Goal: Task Accomplishment & Management: Use online tool/utility

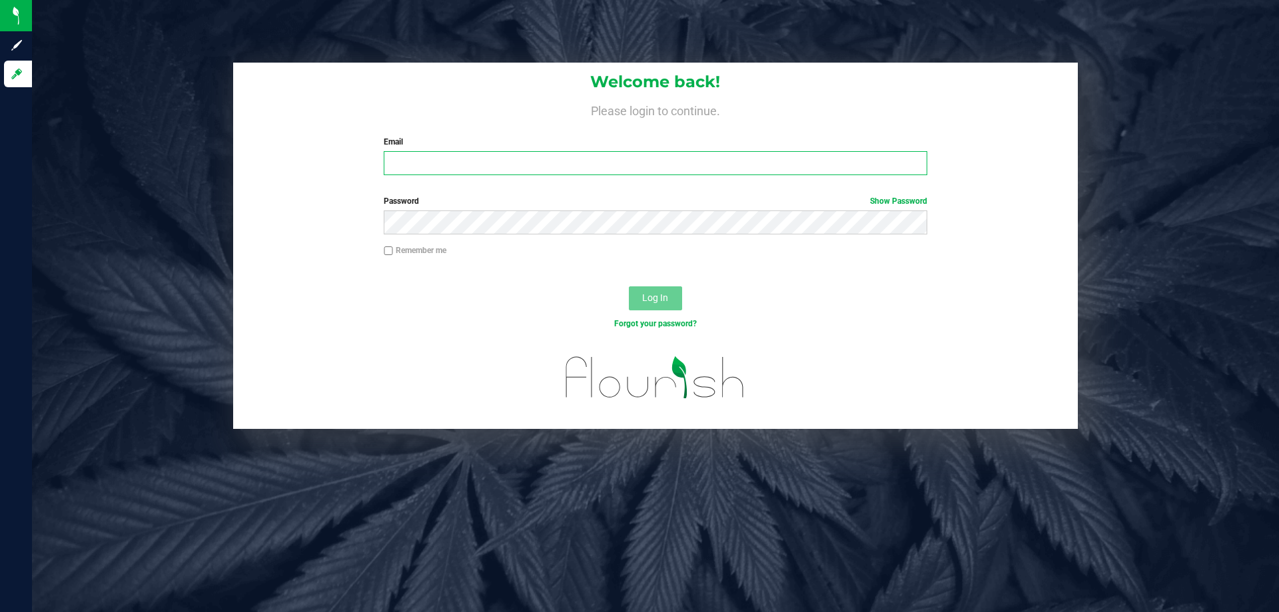
click at [453, 171] on input "Email" at bounding box center [655, 163] width 543 height 24
type input "J"
type input "[EMAIL_ADDRESS][DOMAIN_NAME]"
click at [629, 286] on button "Log In" at bounding box center [655, 298] width 53 height 24
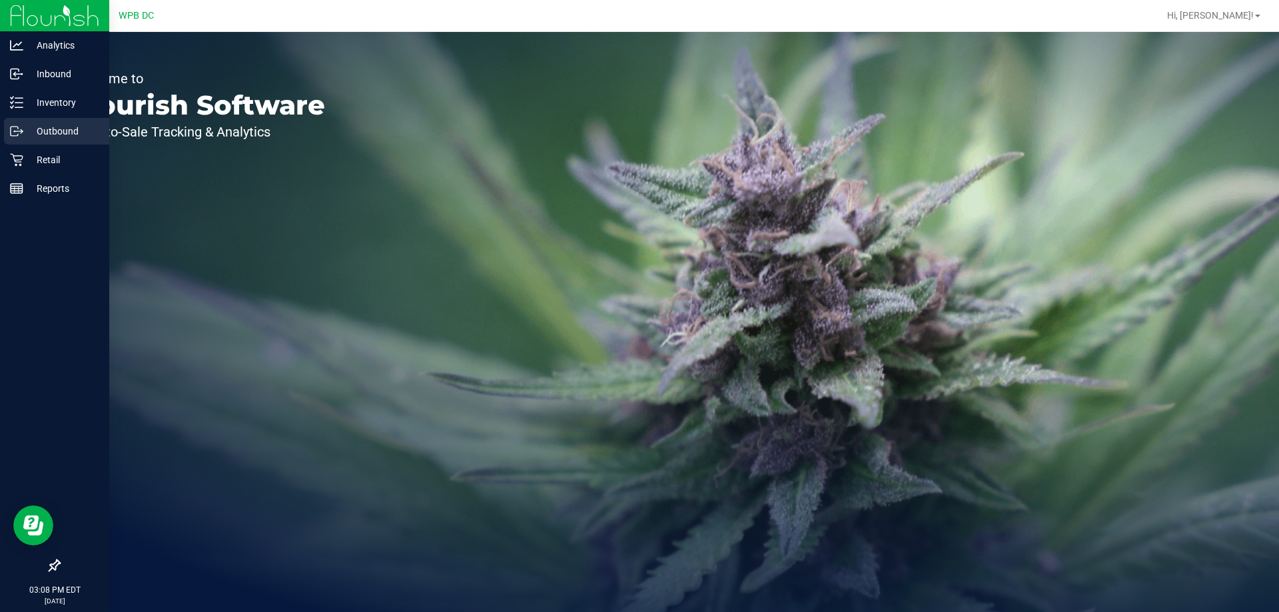
click at [69, 126] on p "Outbound" at bounding box center [63, 131] width 80 height 16
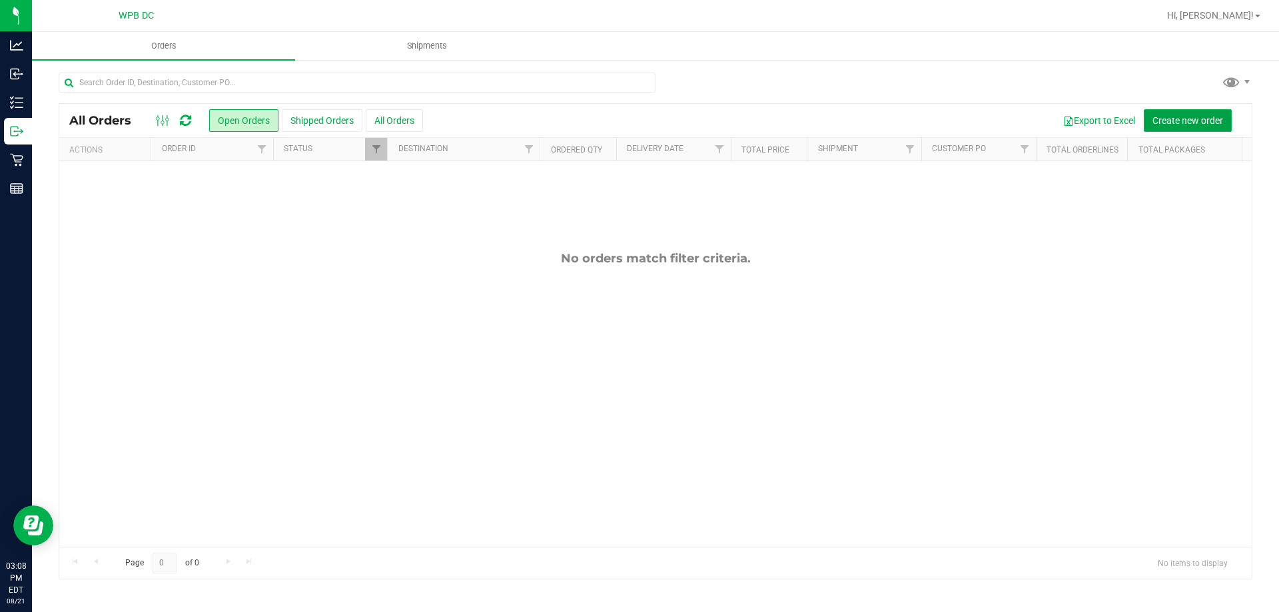
click at [1159, 125] on span "Create new order" at bounding box center [1187, 120] width 71 height 11
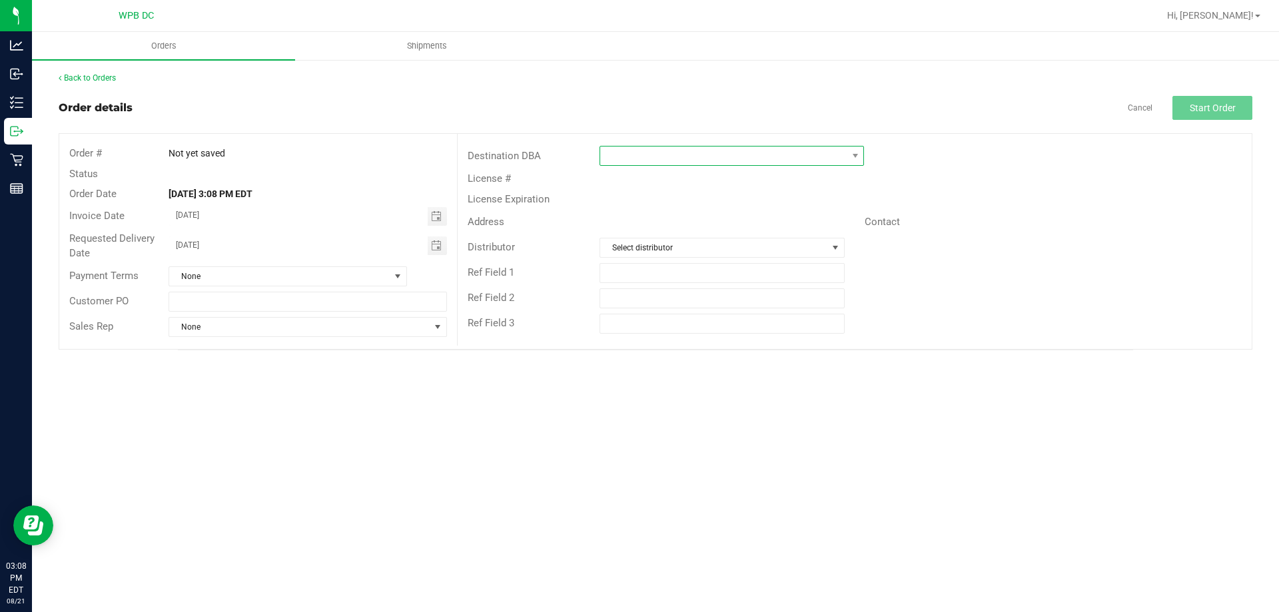
click at [670, 157] on span at bounding box center [723, 156] width 246 height 19
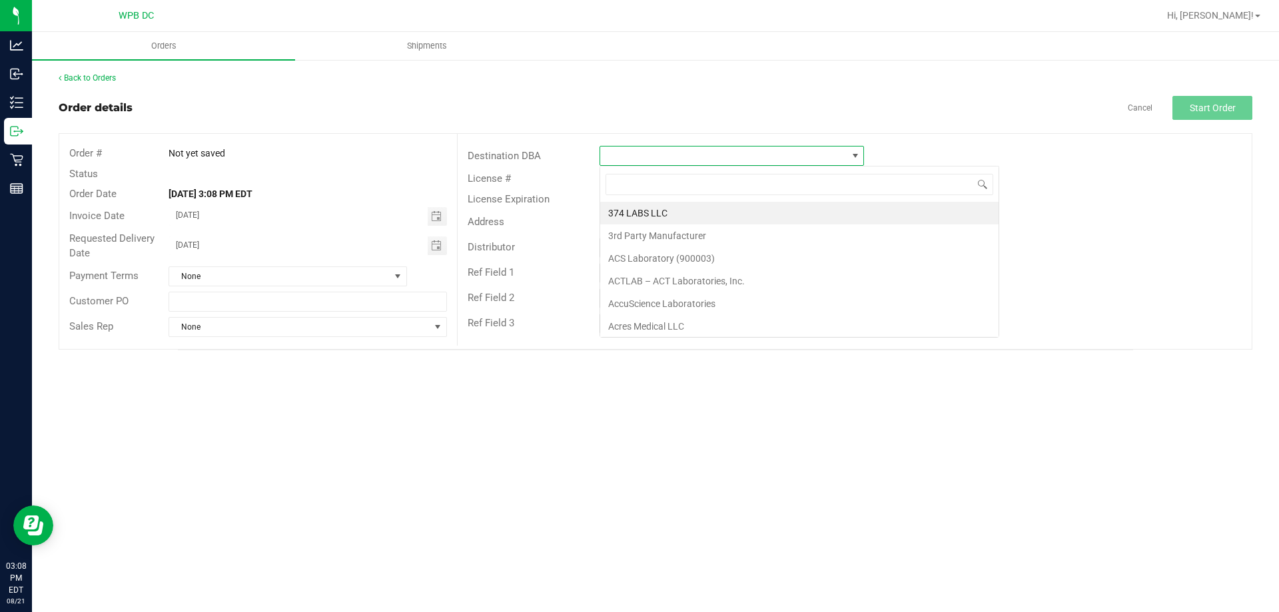
scroll to position [20, 264]
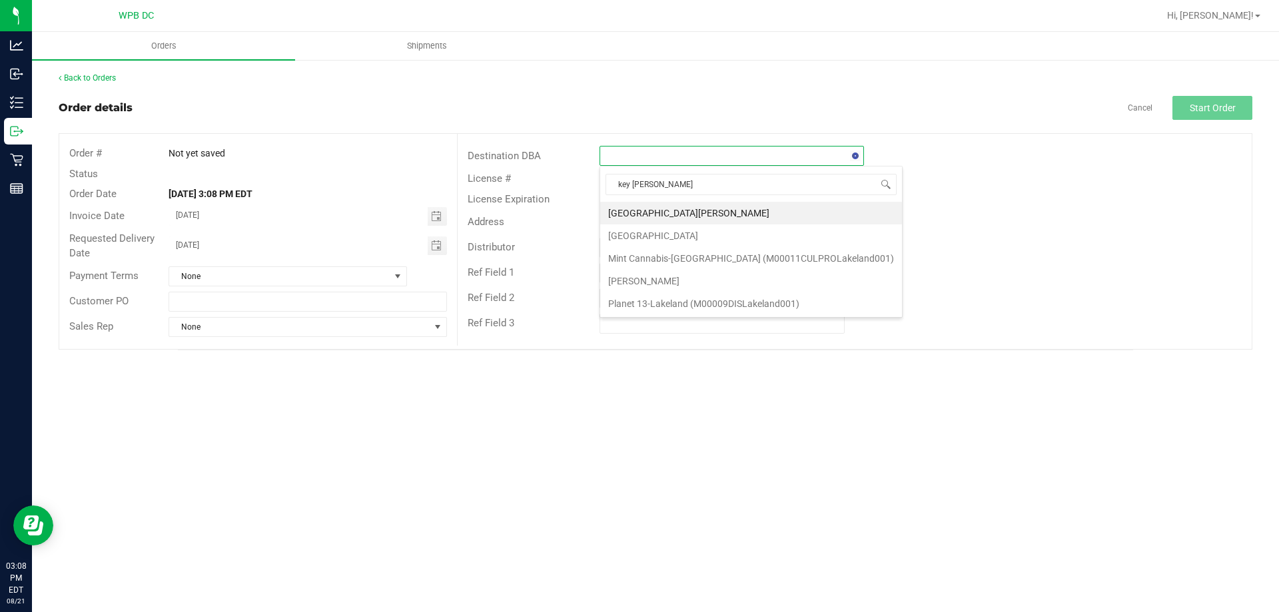
type input "key west"
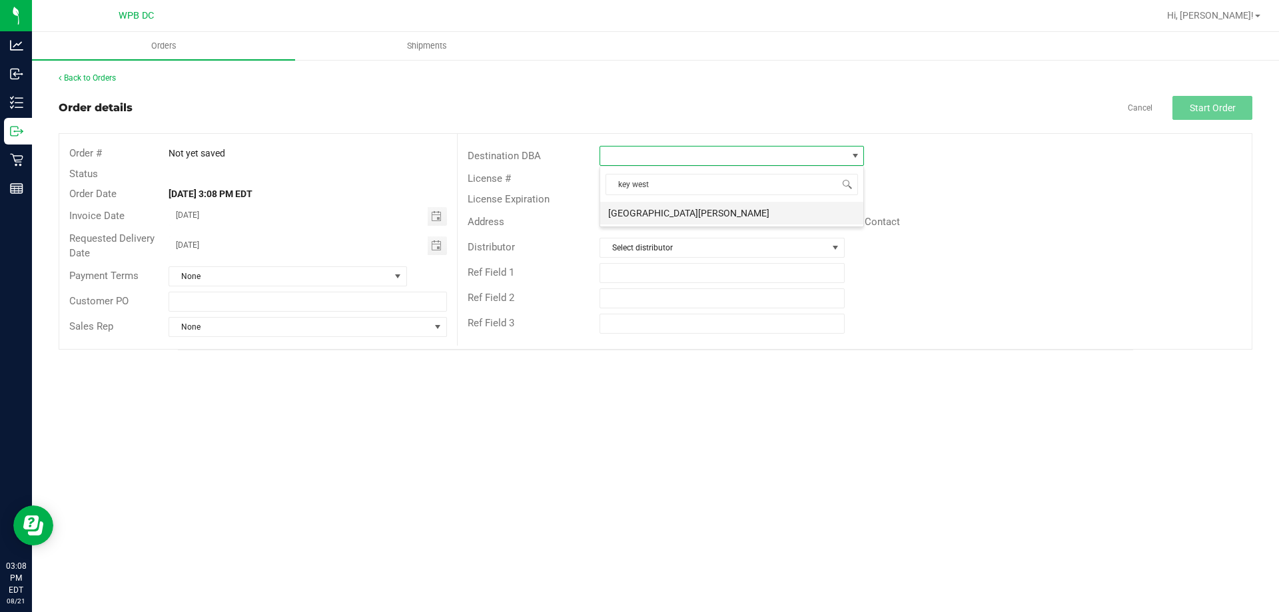
click at [663, 206] on li "[GEOGRAPHIC_DATA][PERSON_NAME]" at bounding box center [731, 213] width 263 height 23
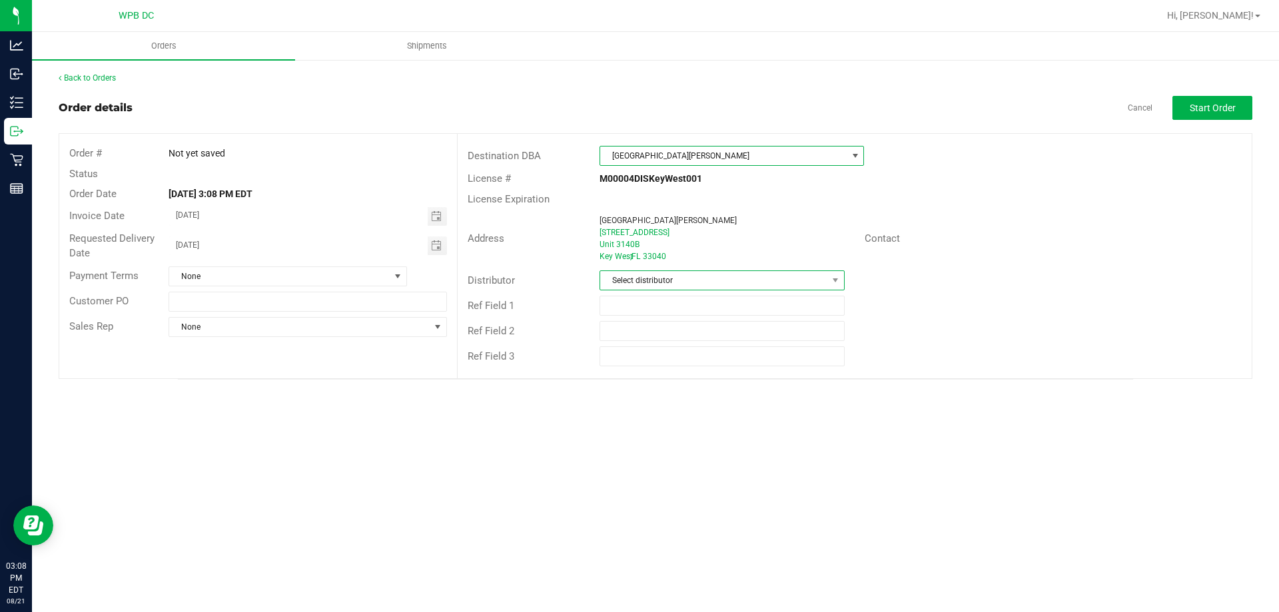
click at [666, 279] on span "Select distributor" at bounding box center [713, 280] width 227 height 19
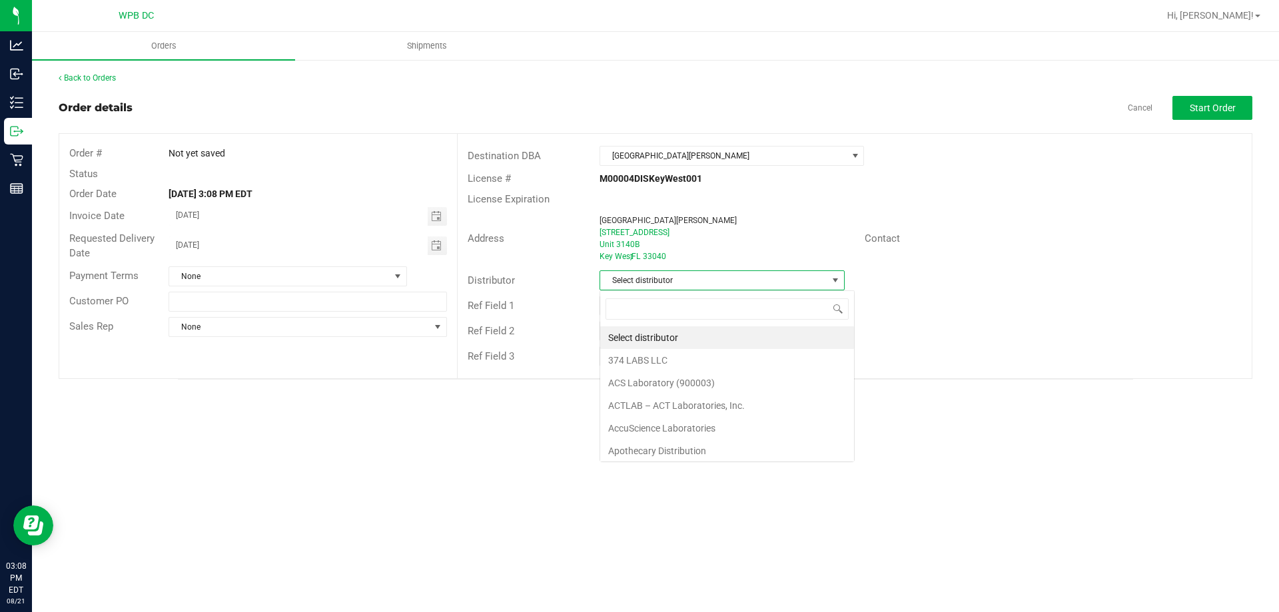
scroll to position [20, 245]
type input "wpb"
click at [663, 340] on li "WPB DC" at bounding box center [721, 337] width 243 height 23
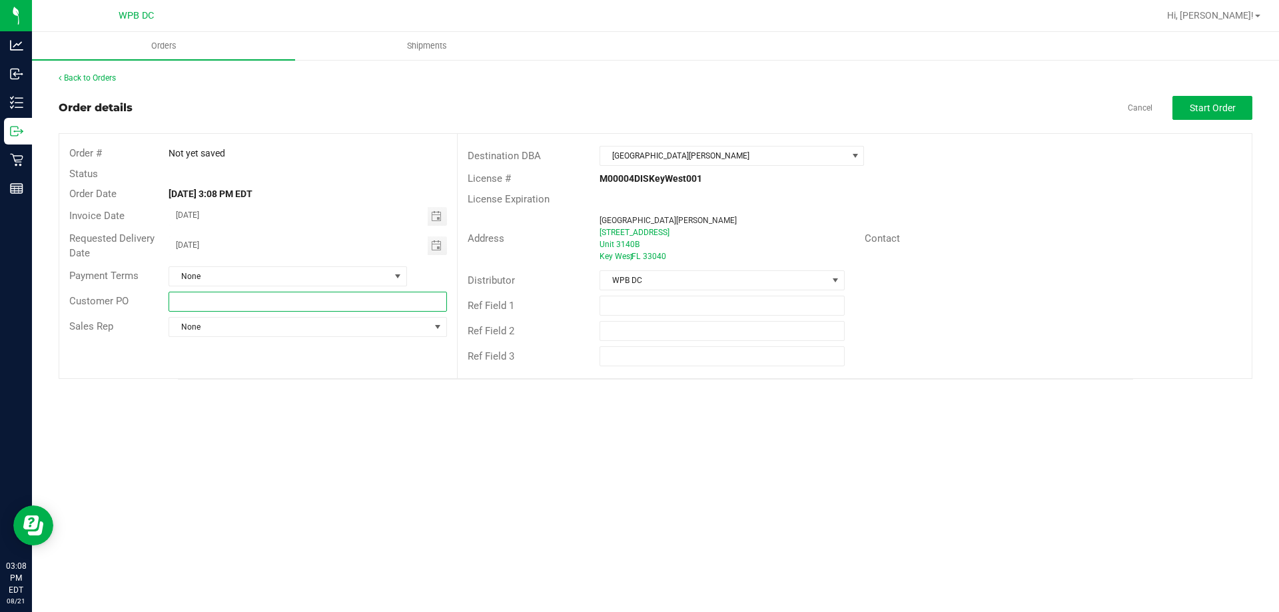
click at [411, 305] on input "text" at bounding box center [308, 302] width 278 height 20
type input "KWWC08252025"
click at [1198, 115] on button "Start Order" at bounding box center [1212, 108] width 80 height 24
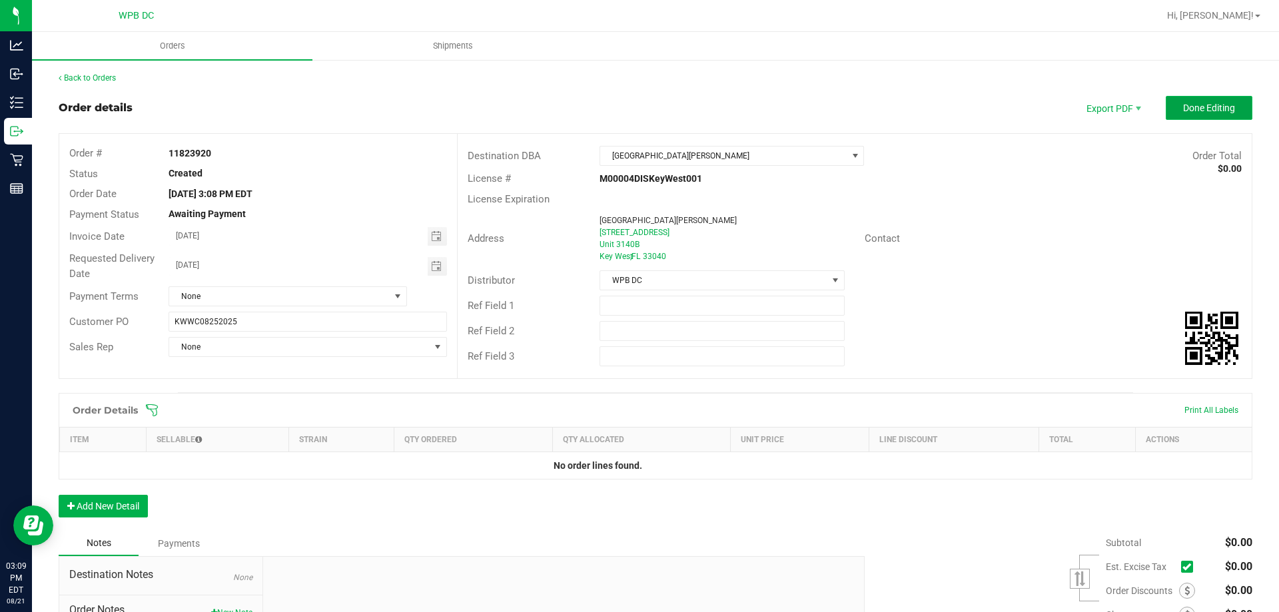
click at [1194, 116] on button "Done Editing" at bounding box center [1209, 108] width 87 height 24
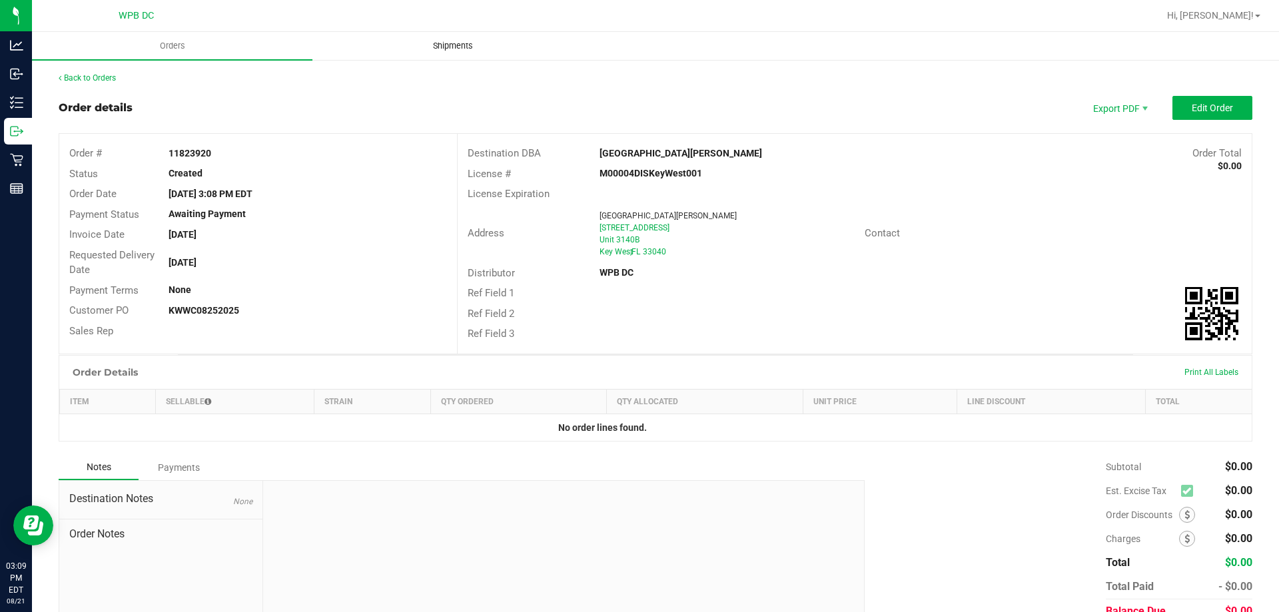
click at [449, 46] on span "Shipments" at bounding box center [453, 46] width 76 height 12
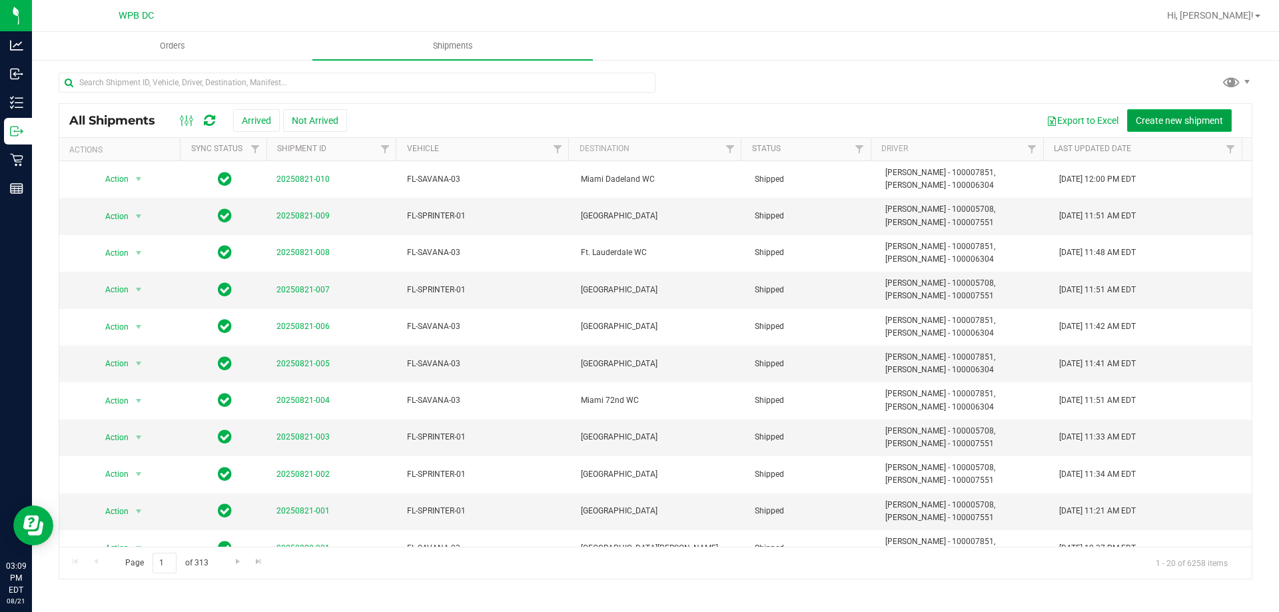
click at [1185, 119] on span "Create new shipment" at bounding box center [1179, 120] width 87 height 11
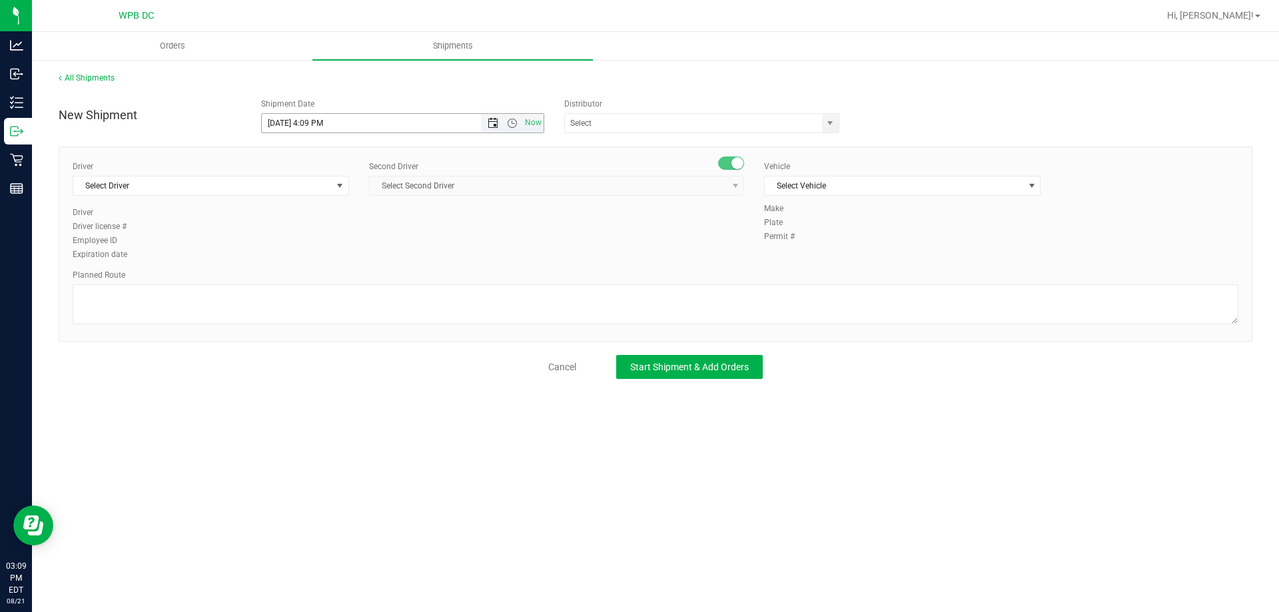
click at [492, 125] on span "Open the date view" at bounding box center [493, 123] width 11 height 11
click at [292, 278] on link "25" at bounding box center [292, 279] width 19 height 21
click at [511, 124] on span "Open the time view" at bounding box center [512, 123] width 11 height 11
click at [370, 217] on li "6:00 AM" at bounding box center [402, 217] width 281 height 17
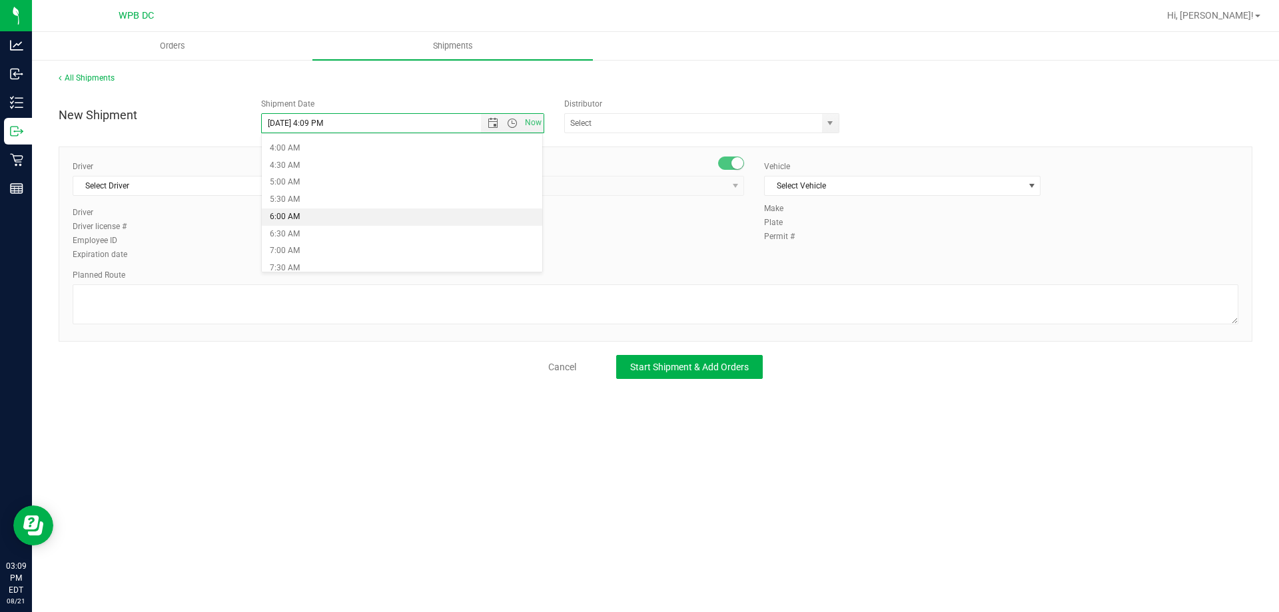
type input "[DATE] 6:00 AM"
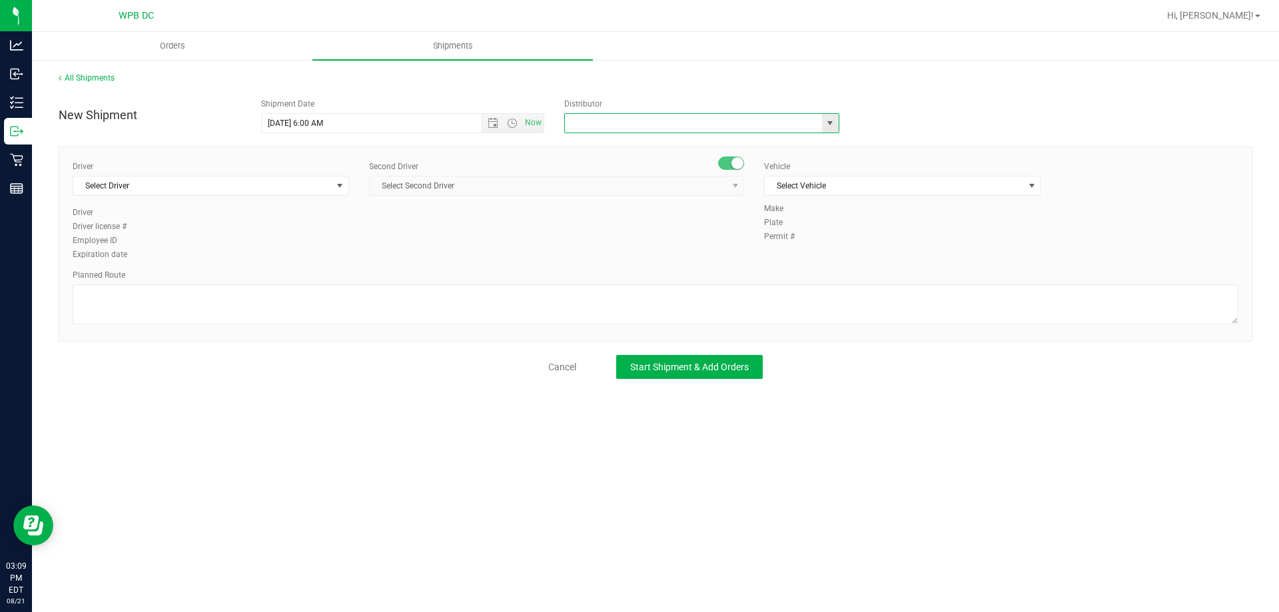
click at [659, 120] on input "text" at bounding box center [689, 123] width 249 height 19
click at [648, 140] on li "WPB DC" at bounding box center [702, 146] width 274 height 20
type input "WPB DC"
click at [272, 186] on span "Select Driver" at bounding box center [202, 186] width 258 height 19
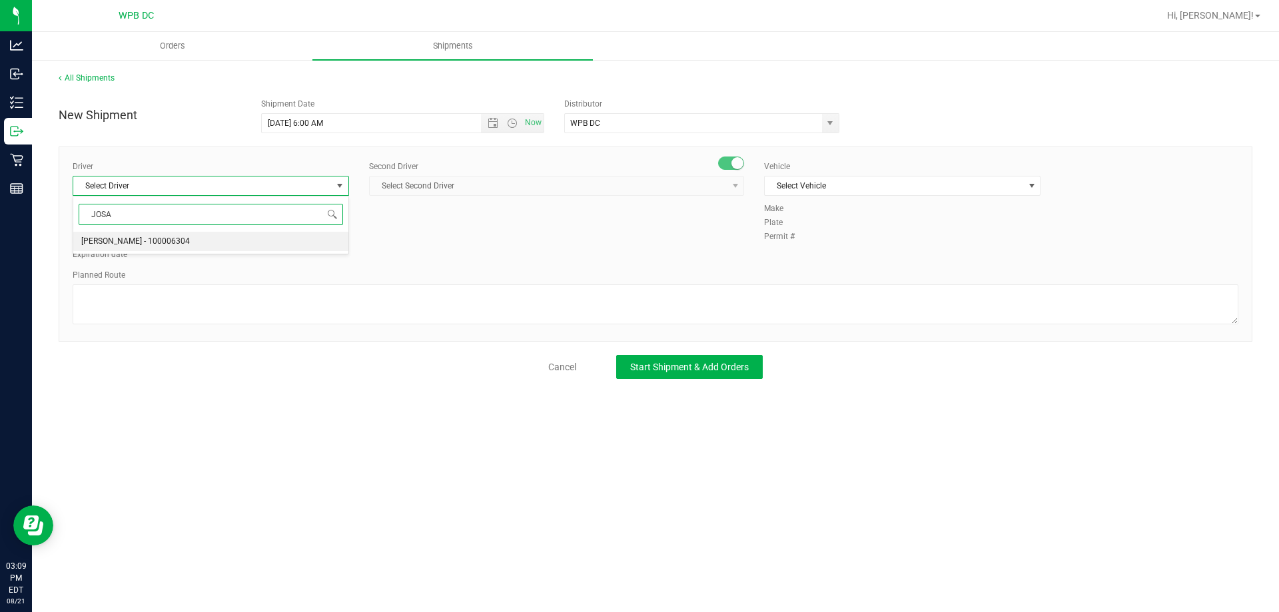
drag, startPoint x: 298, startPoint y: 244, endPoint x: 309, endPoint y: 235, distance: 14.3
click at [299, 242] on li "[PERSON_NAME] - 100006304" at bounding box center [210, 242] width 275 height 20
type input "JOSA"
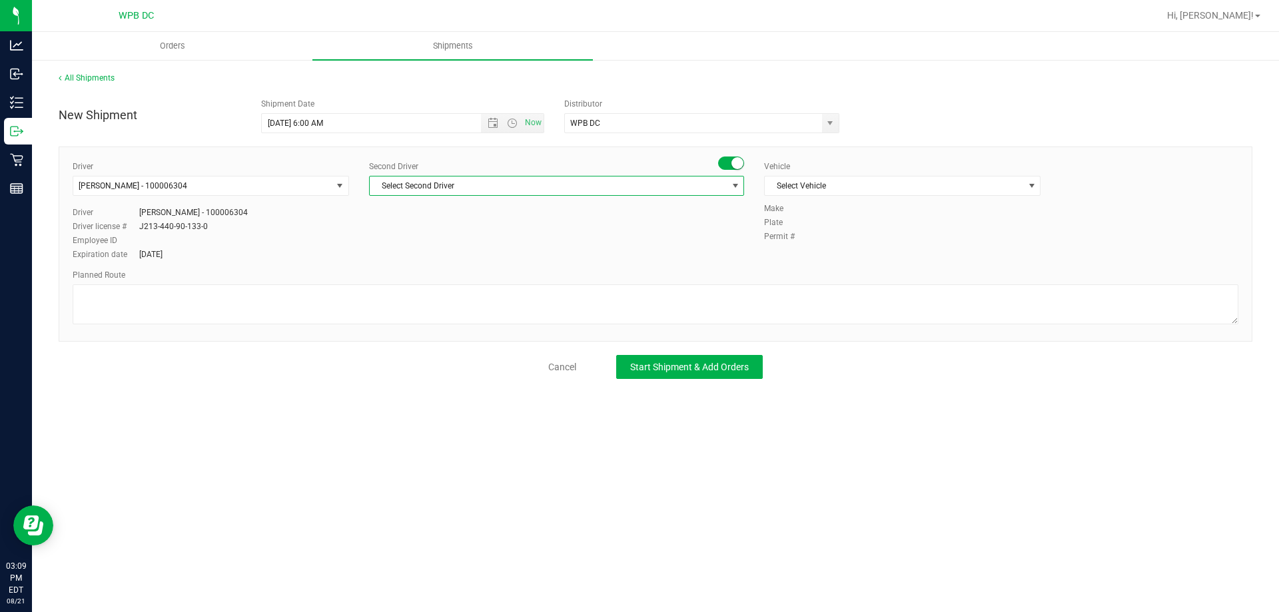
click at [432, 183] on span "Select Second Driver" at bounding box center [548, 186] width 357 height 19
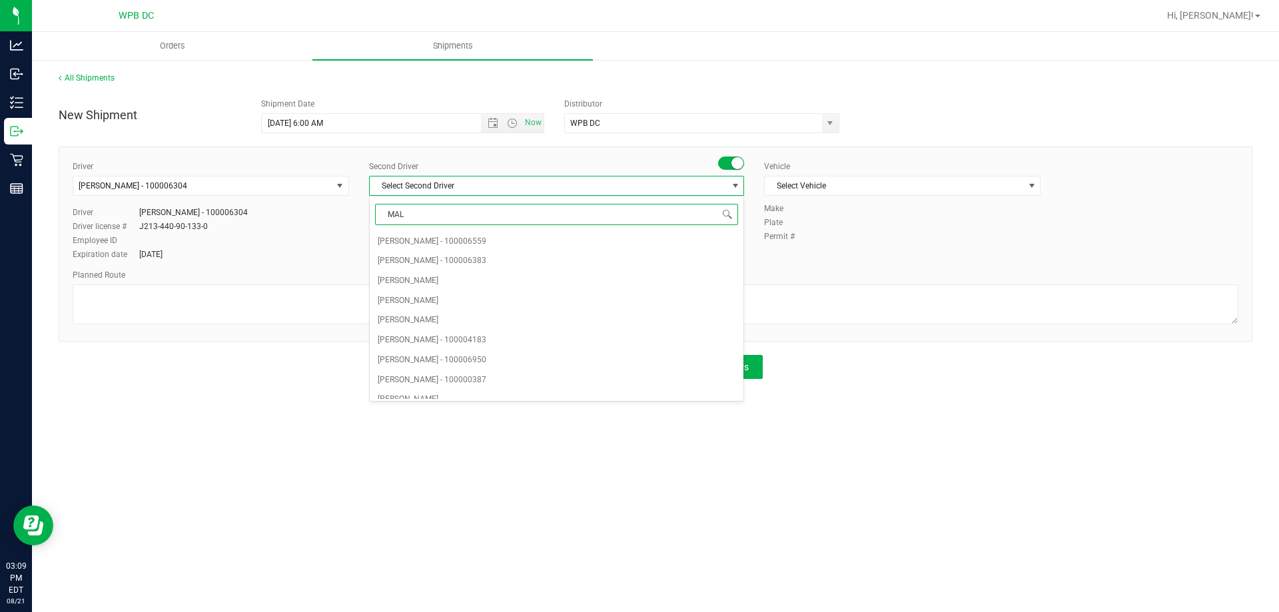
type input "MALD"
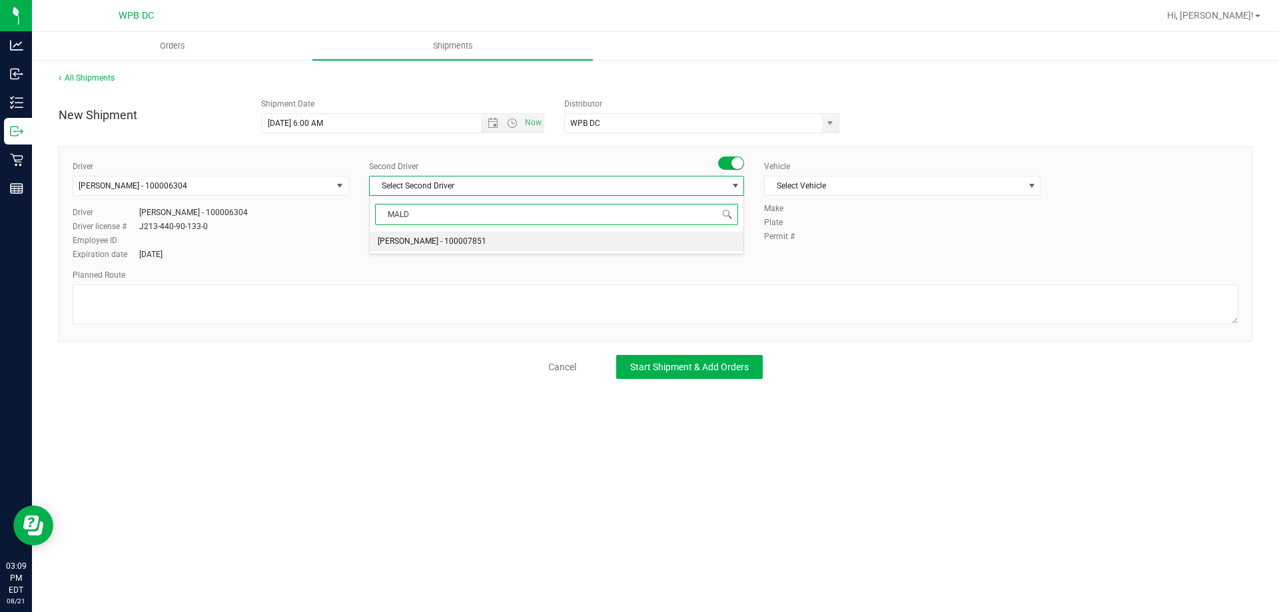
click at [500, 248] on li "[PERSON_NAME] - 100007851" at bounding box center [557, 242] width 374 height 20
click at [829, 192] on span "Select Vehicle" at bounding box center [894, 186] width 258 height 19
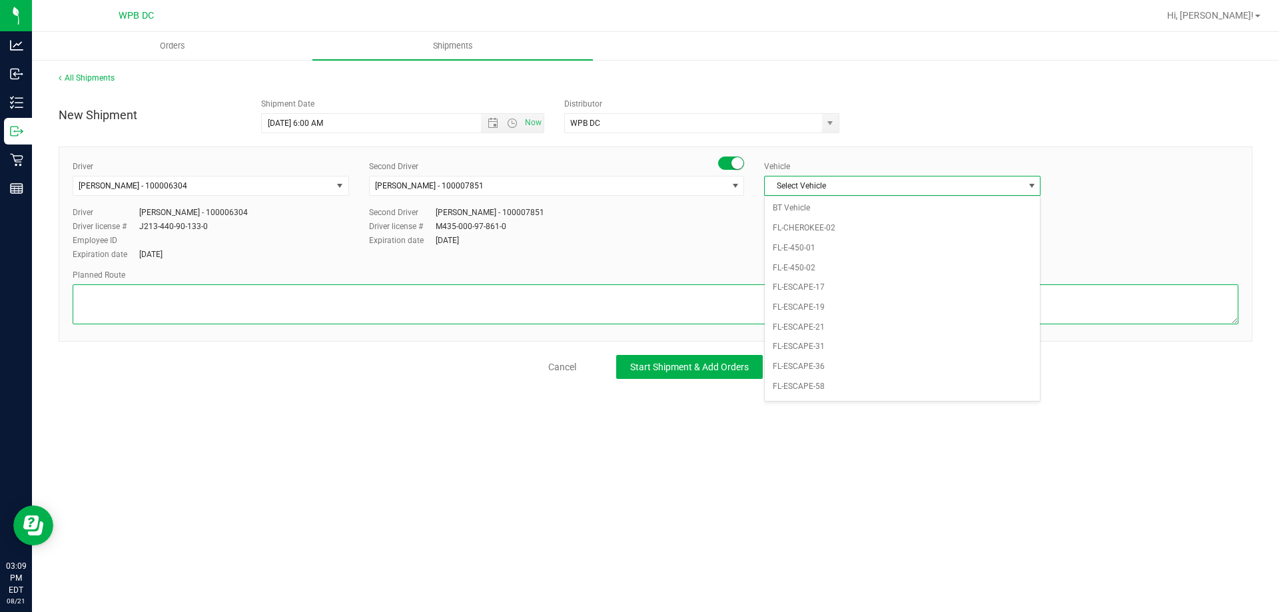
click at [710, 304] on textarea at bounding box center [656, 304] width 1166 height 40
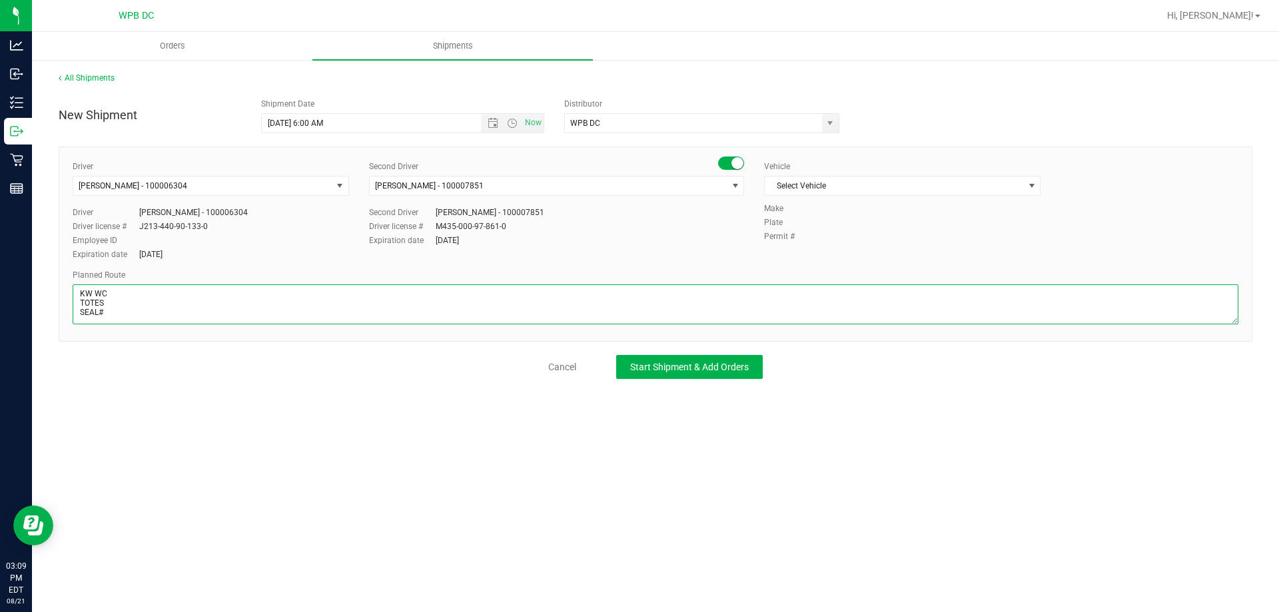
scroll to position [15, 0]
type textarea "KW WC TOTES SEAL# WPBDC-KWWC"
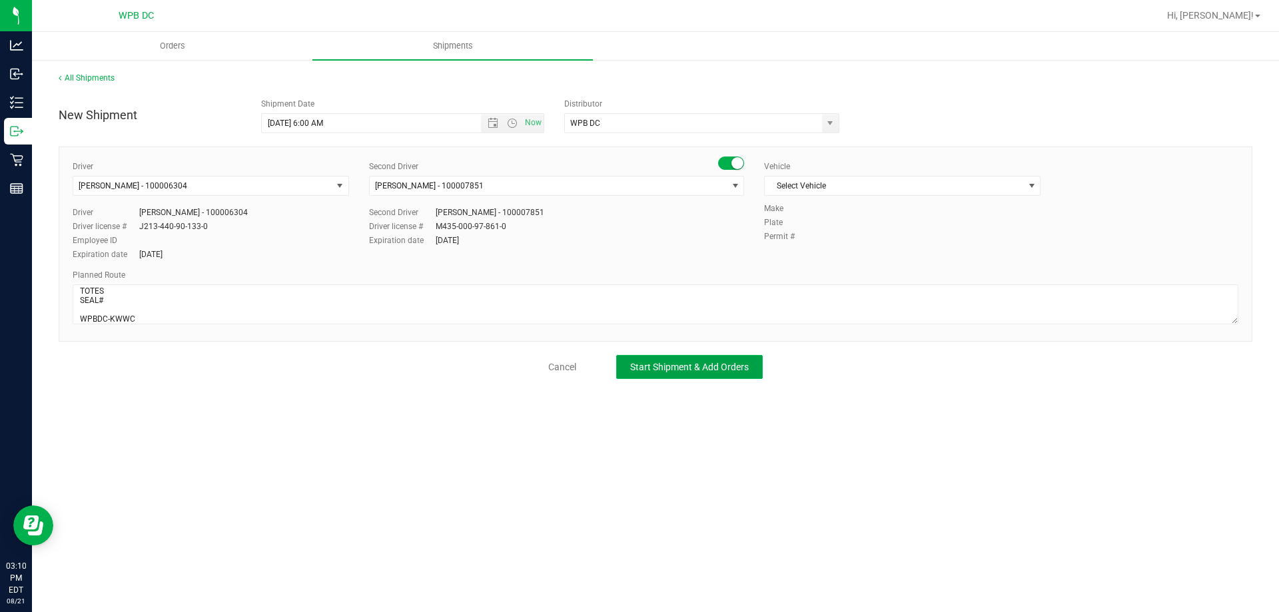
click at [676, 370] on span "Start Shipment & Add Orders" at bounding box center [689, 367] width 119 height 11
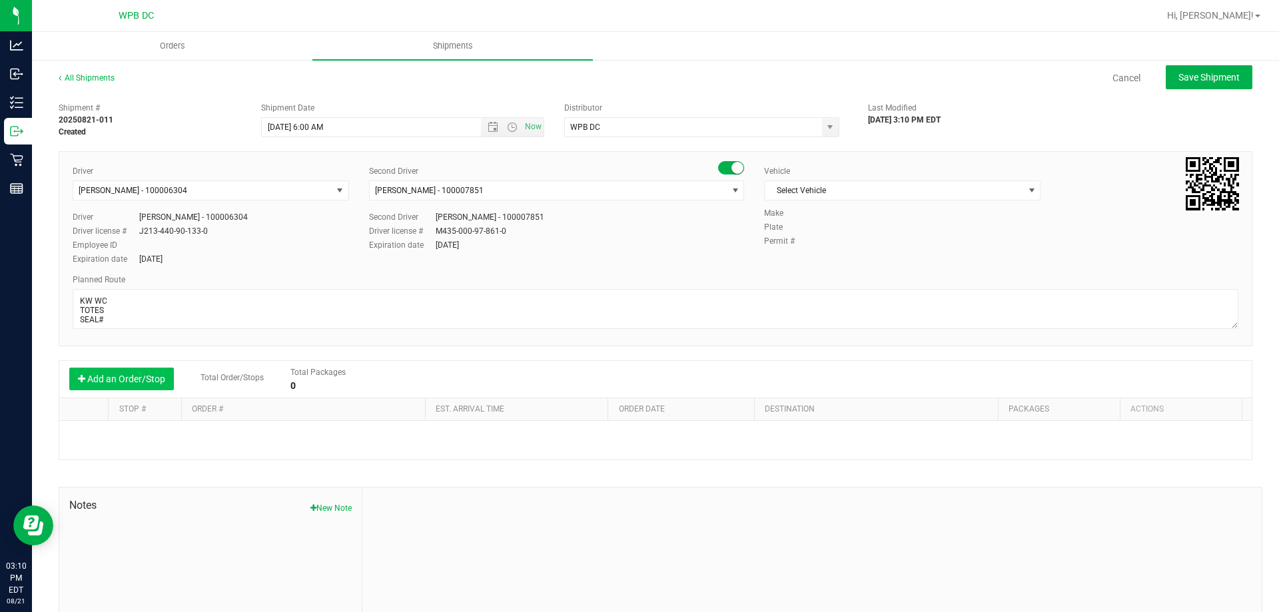
click at [153, 372] on button "Add an Order/Stop" at bounding box center [121, 379] width 105 height 23
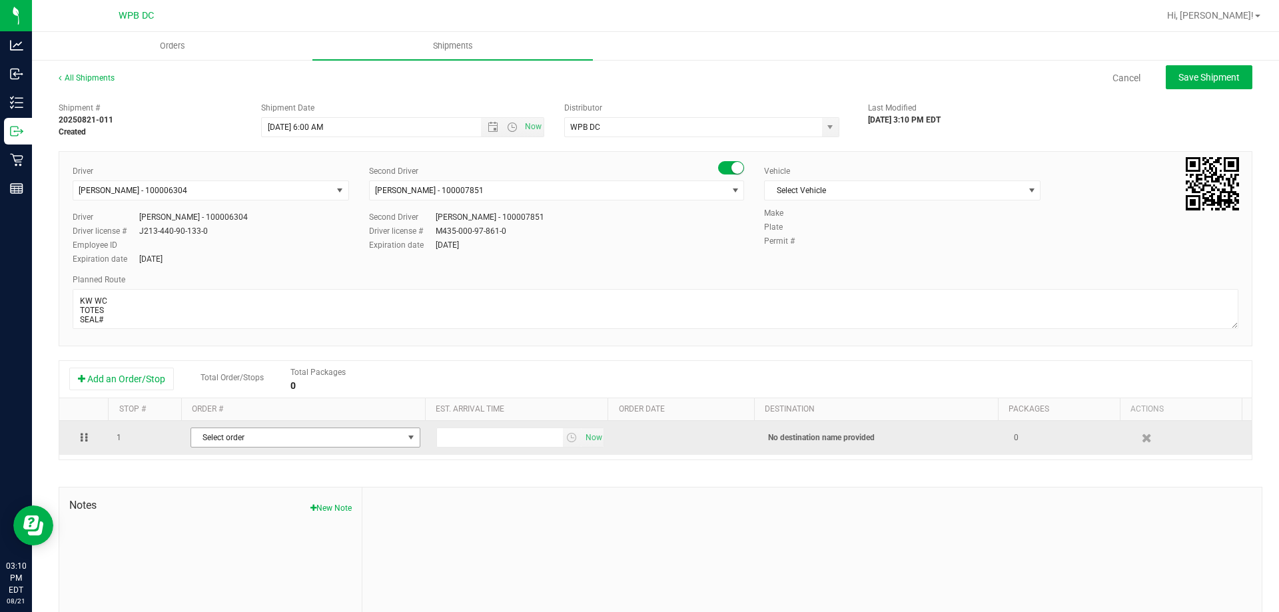
click at [223, 438] on span "Select order" at bounding box center [297, 437] width 212 height 19
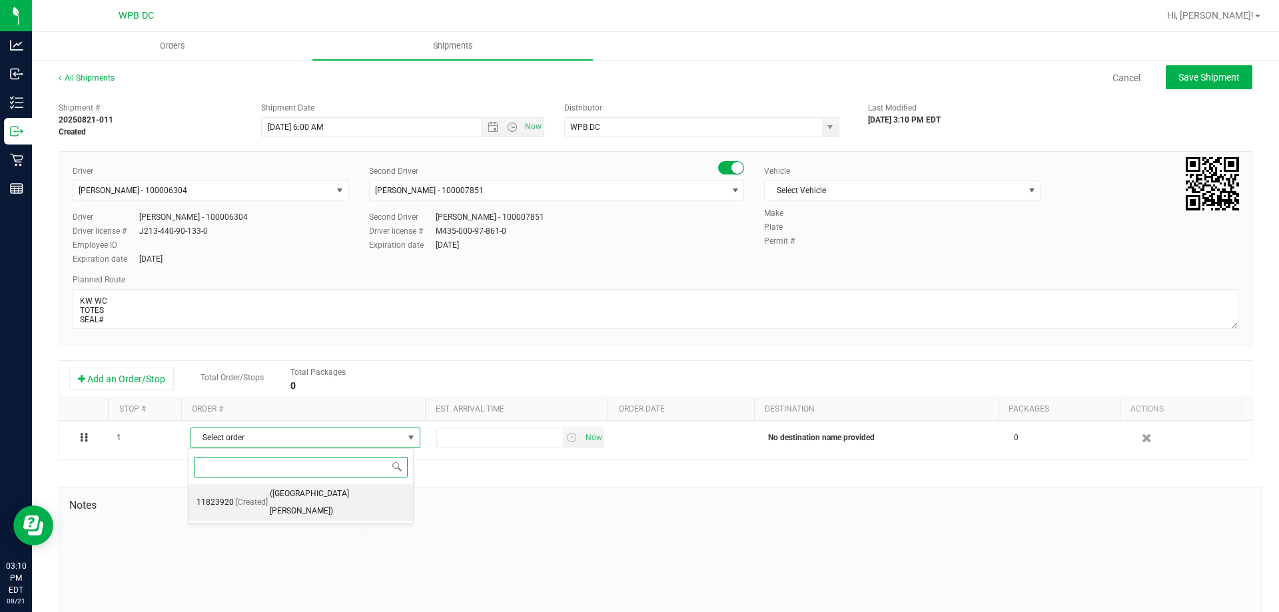
click at [299, 496] on span "([GEOGRAPHIC_DATA][PERSON_NAME])" at bounding box center [337, 503] width 135 height 34
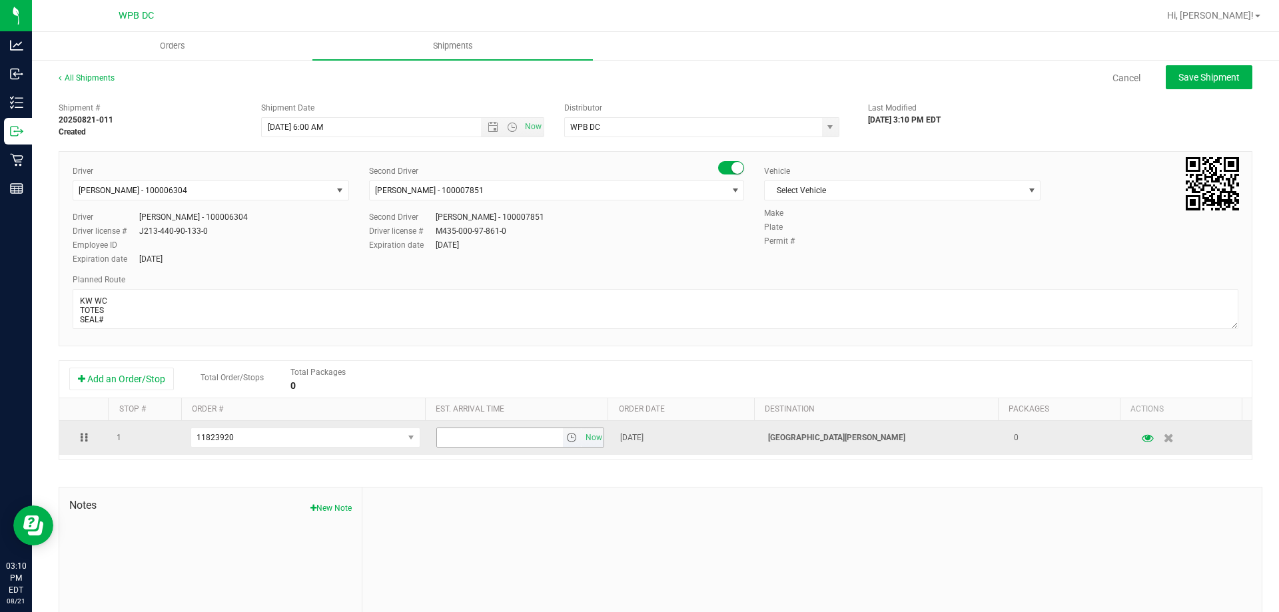
click at [566, 438] on span "select" at bounding box center [571, 437] width 11 height 11
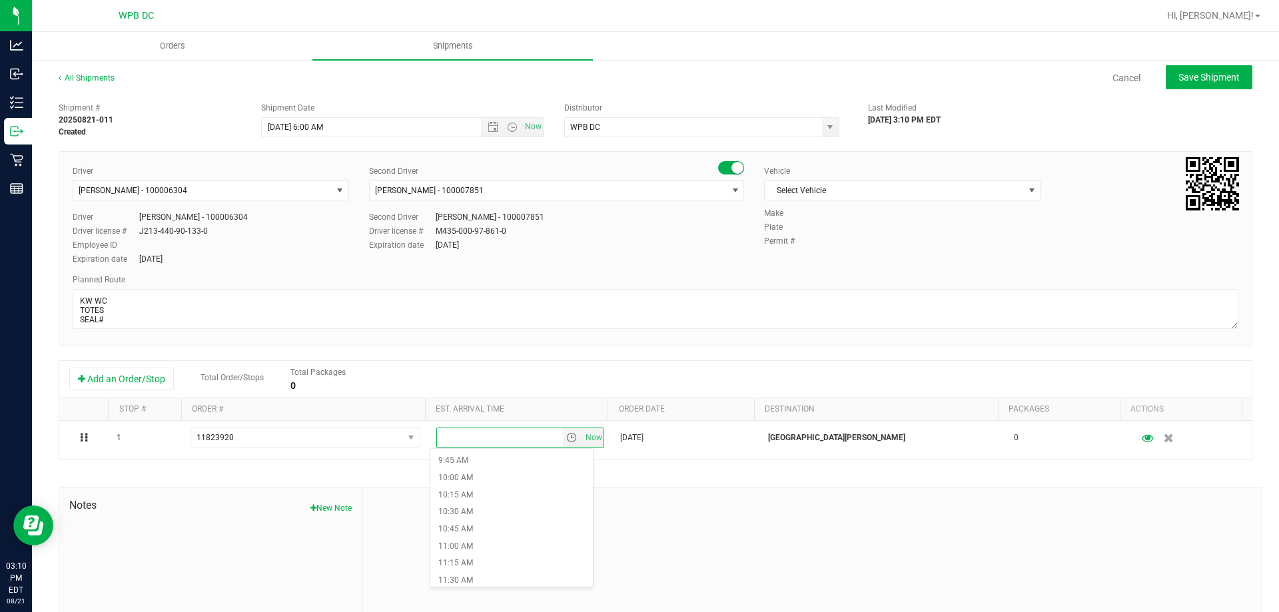
scroll to position [733, 0]
click at [510, 478] on li "11:00 AM" at bounding box center [511, 480] width 163 height 17
click at [1200, 77] on span "Save Shipment" at bounding box center [1208, 77] width 61 height 11
type input "[DATE] 10:00 AM"
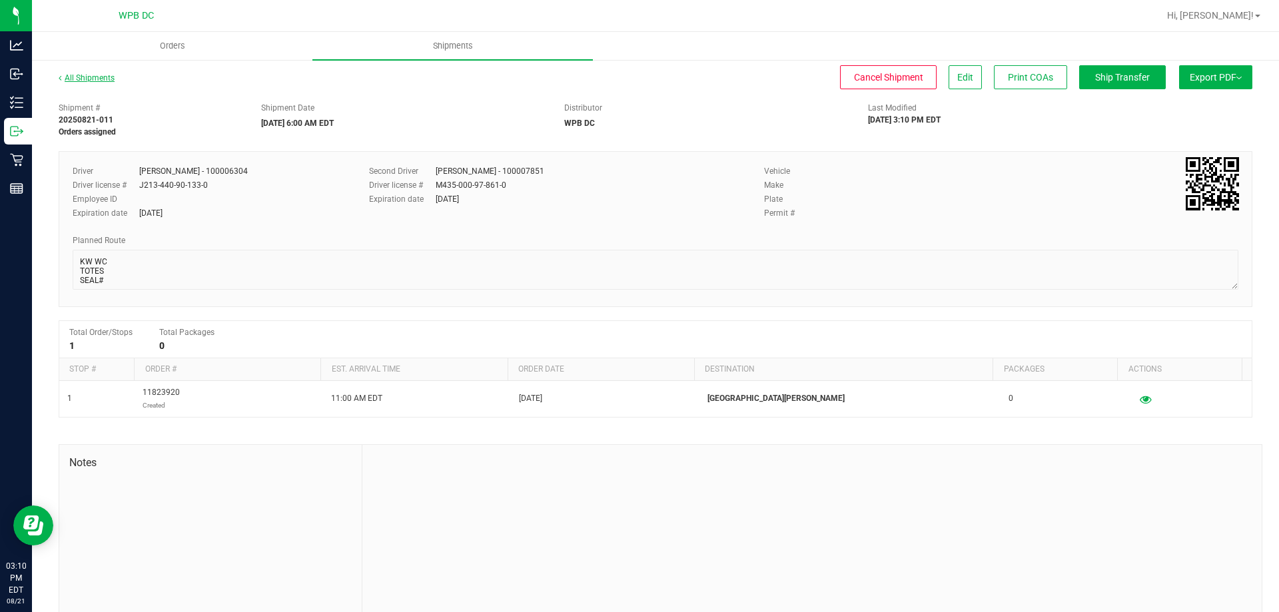
click at [94, 77] on link "All Shipments" at bounding box center [87, 77] width 56 height 9
